Goal: Check status: Check status

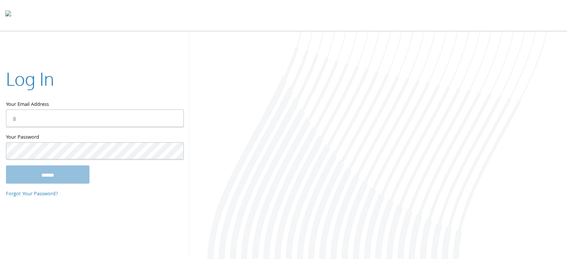
type input "**********"
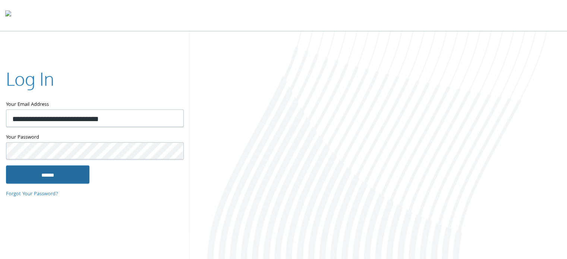
click at [67, 173] on input "******" at bounding box center [48, 175] width 84 height 18
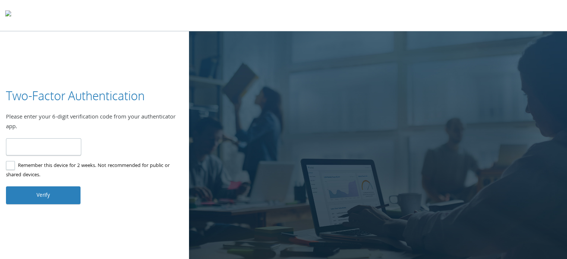
click at [60, 145] on input "number" at bounding box center [43, 147] width 75 height 18
type input "******"
